Goal: Task Accomplishment & Management: Use online tool/utility

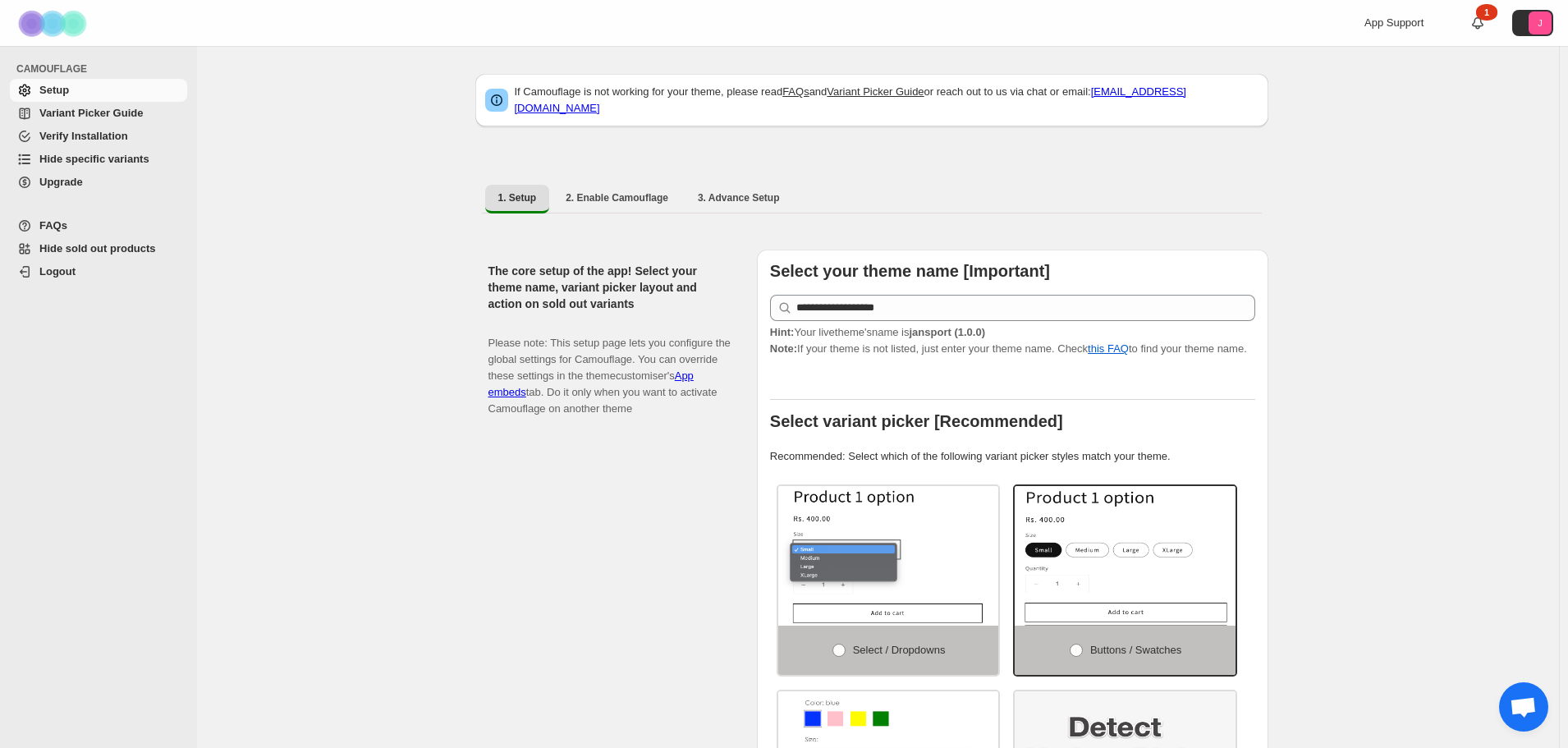
click at [86, 161] on span "Hide specific variants" at bounding box center [95, 158] width 110 height 13
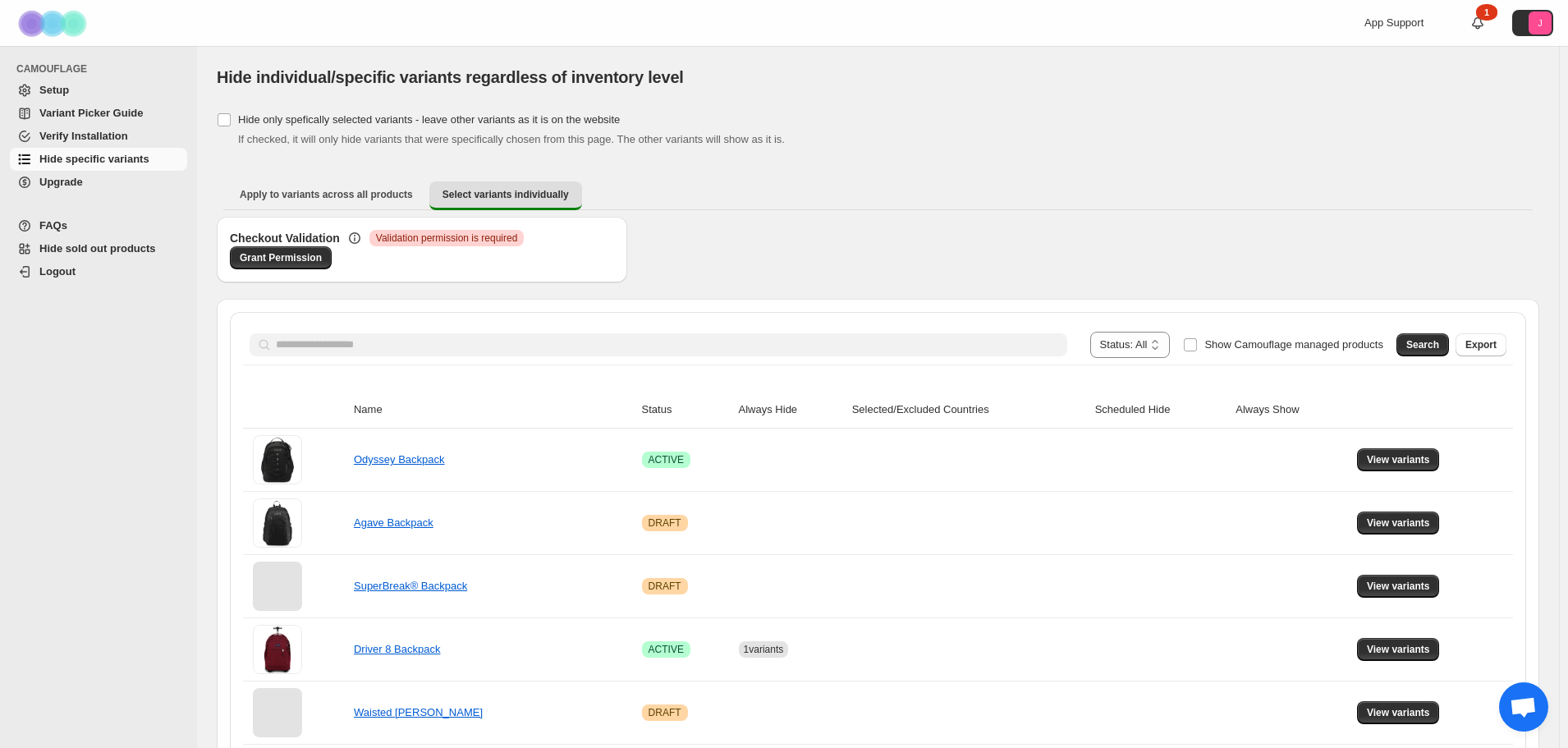
click at [1408, 341] on div "Search Export" at bounding box center [1448, 341] width 117 height 33
click at [1427, 345] on span "Search" at bounding box center [1423, 345] width 33 height 14
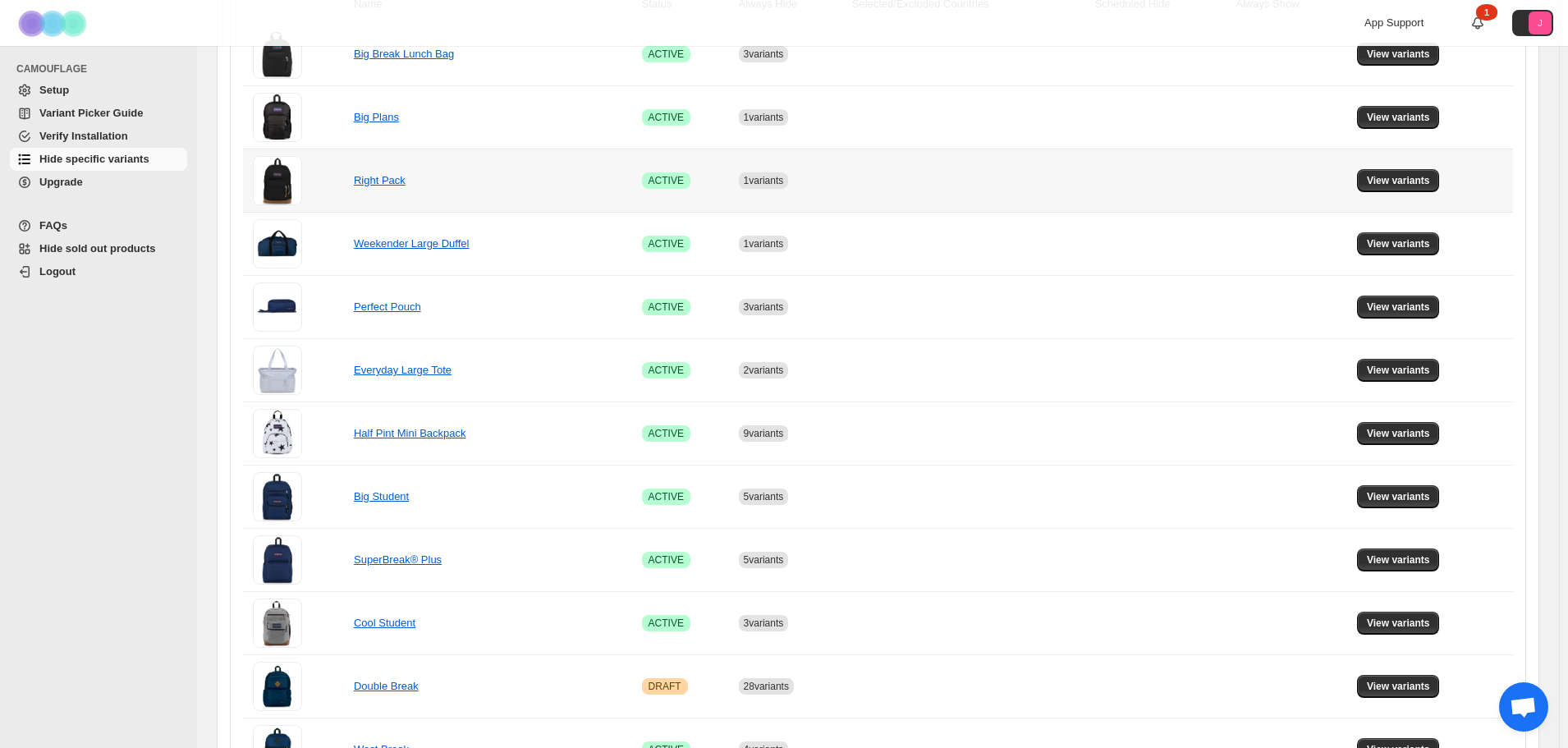
scroll to position [411, 0]
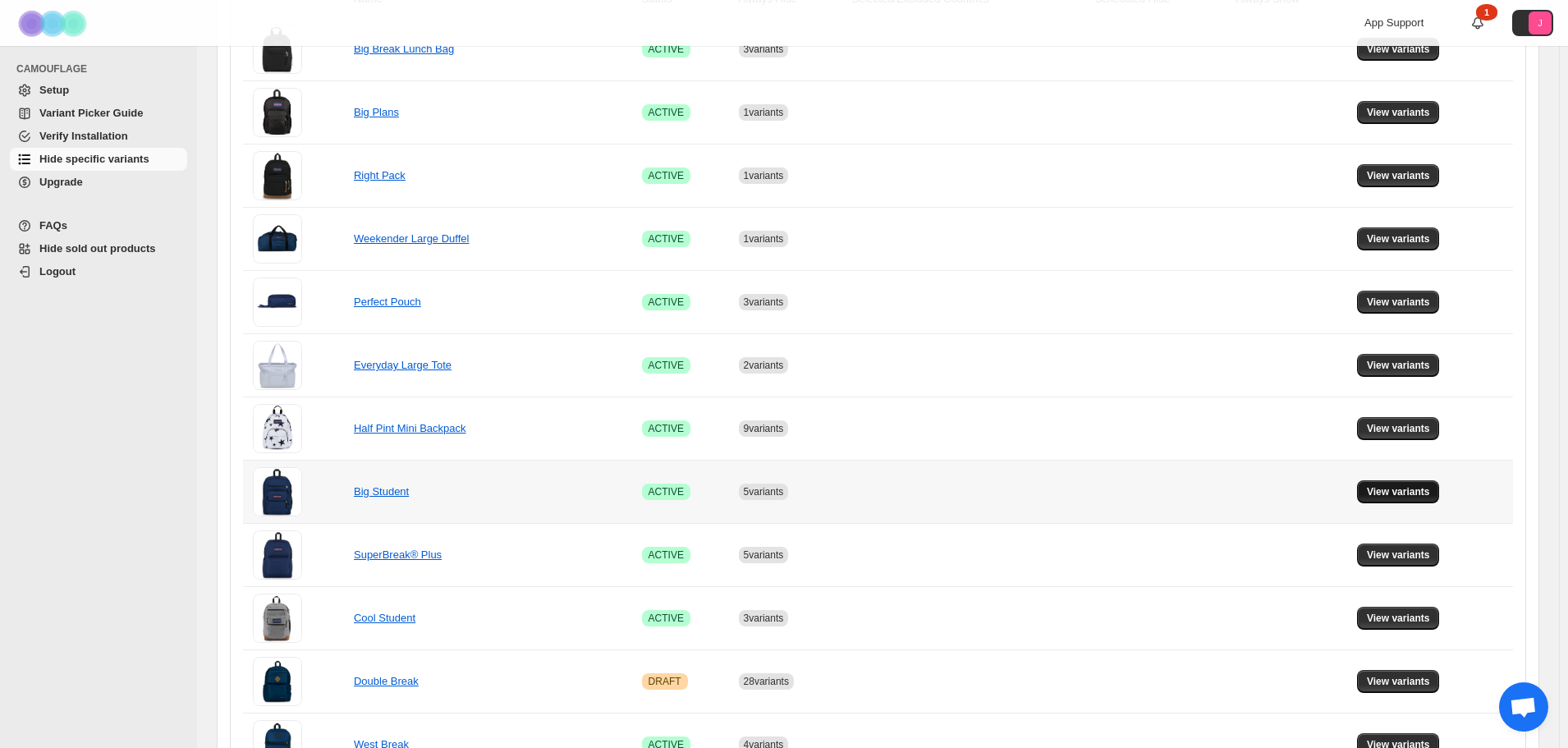
click at [1386, 496] on span "View variants" at bounding box center [1398, 492] width 63 height 14
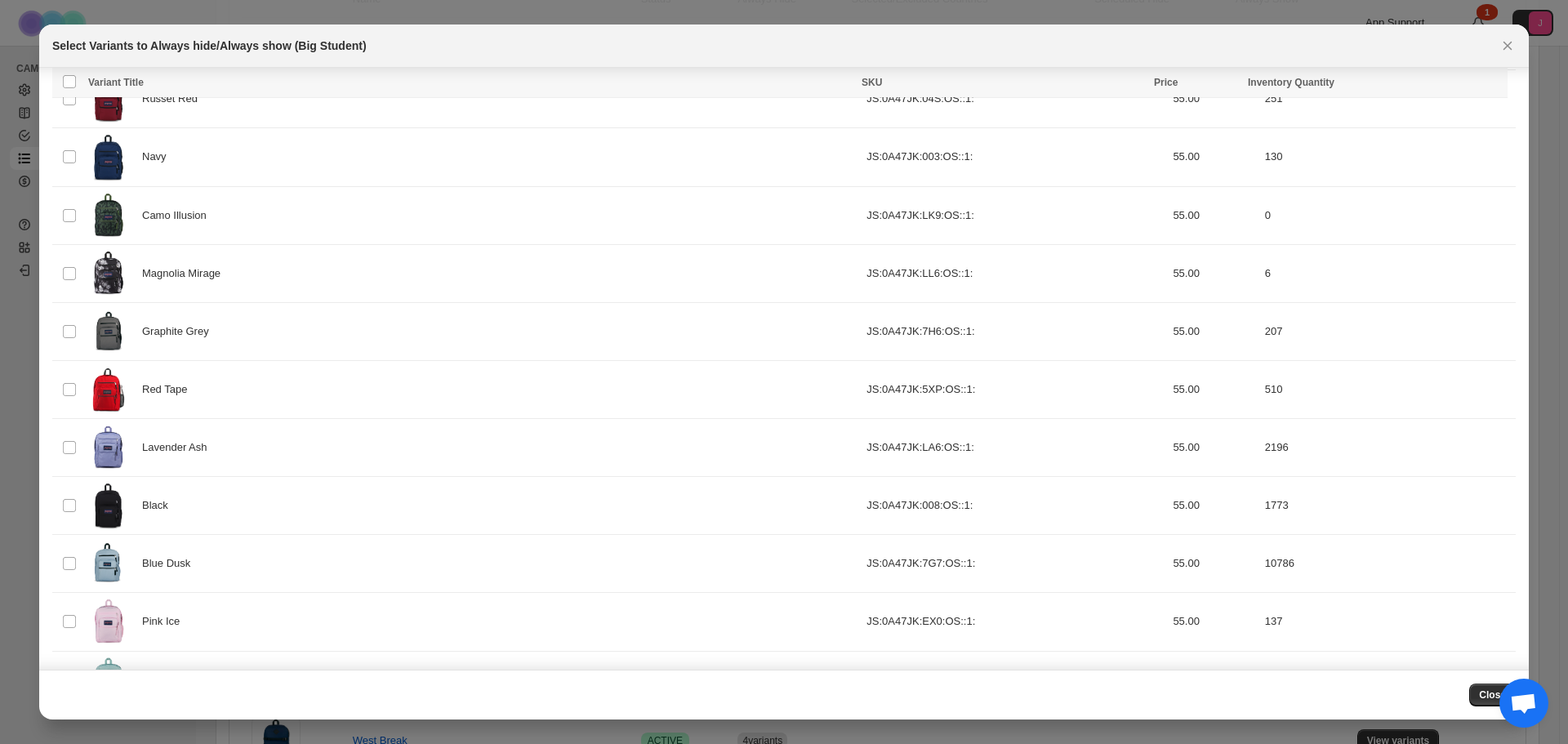
scroll to position [178, 0]
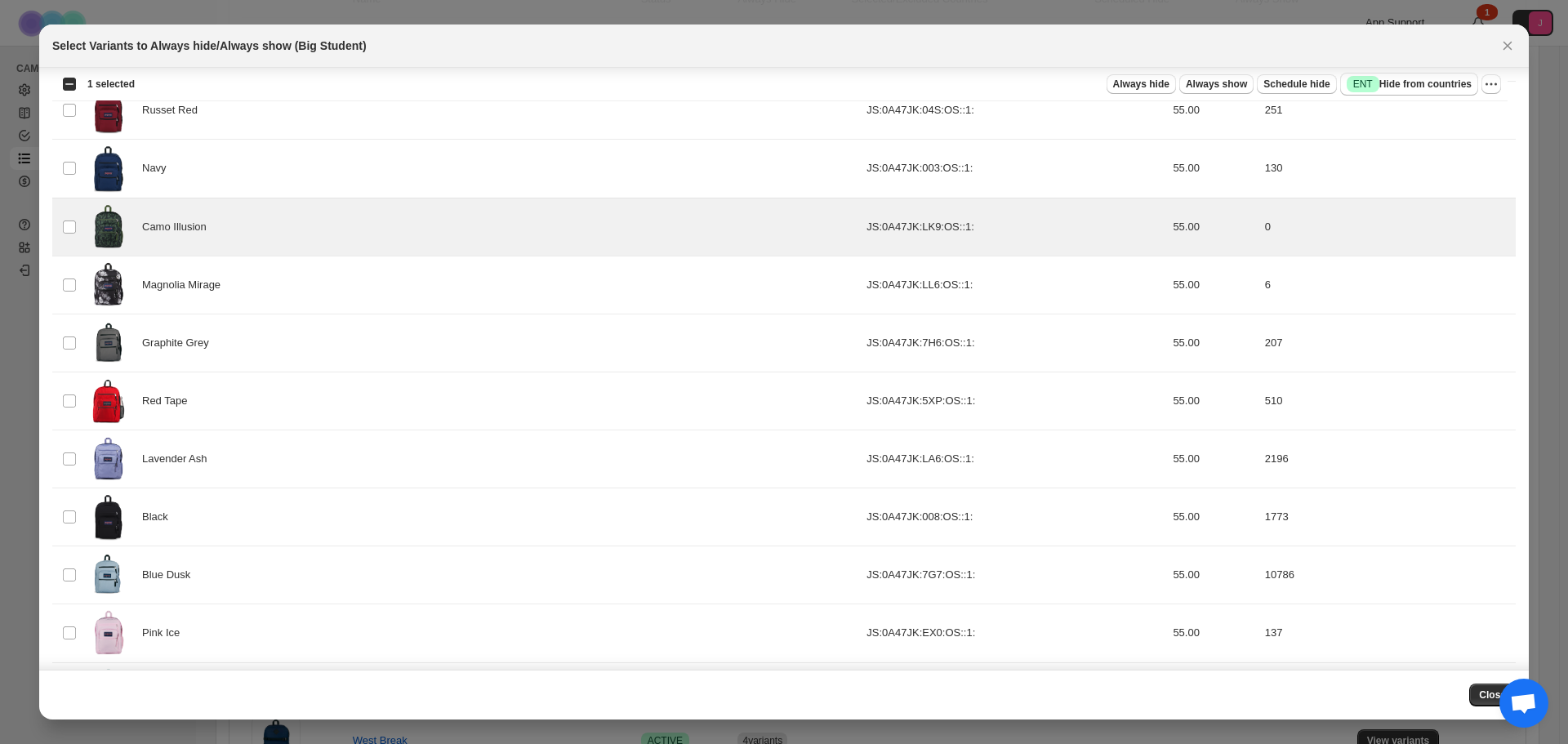
drag, startPoint x: 1125, startPoint y: 82, endPoint x: 880, endPoint y: 11, distance: 255.1
click at [1126, 82] on button "Always hide" at bounding box center [1141, 84] width 69 height 19
